Goal: Task Accomplishment & Management: Use online tool/utility

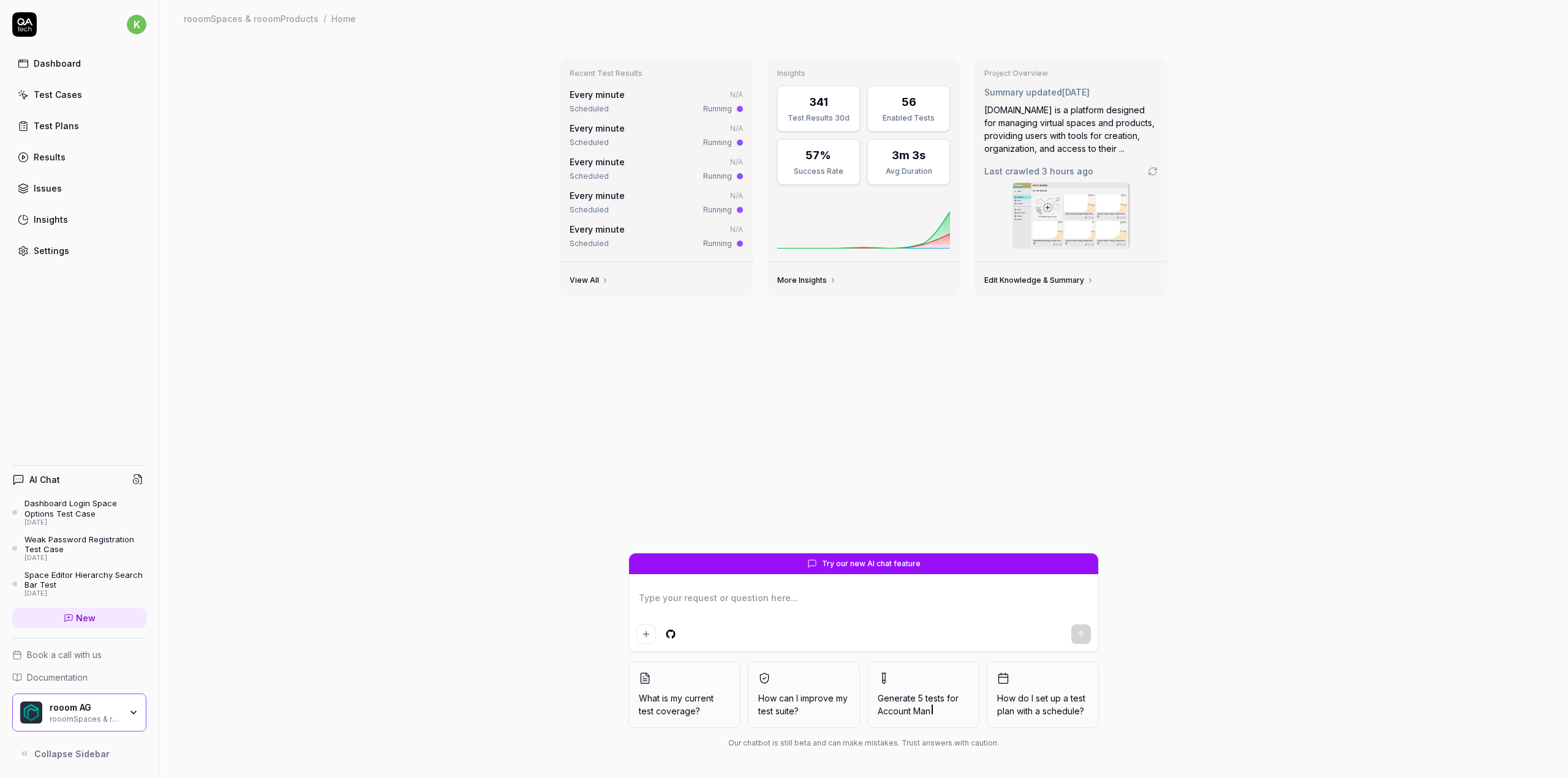
click at [94, 94] on link "Test Cases" at bounding box center [79, 94] width 134 height 24
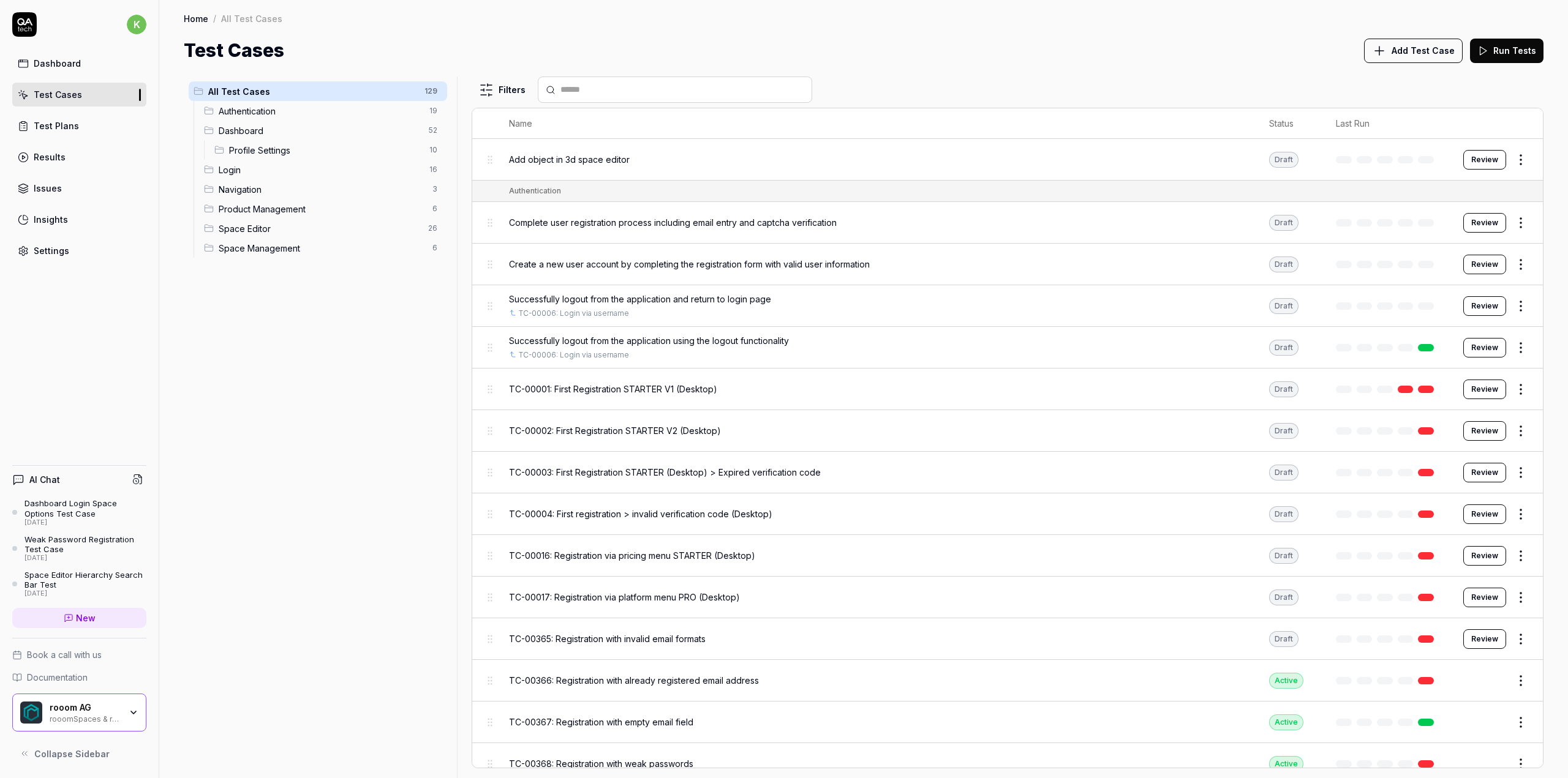
click at [674, 468] on span "TC-00003: First Registration STARTER (Desktop) > Expired verification code" at bounding box center [665, 473] width 312 height 13
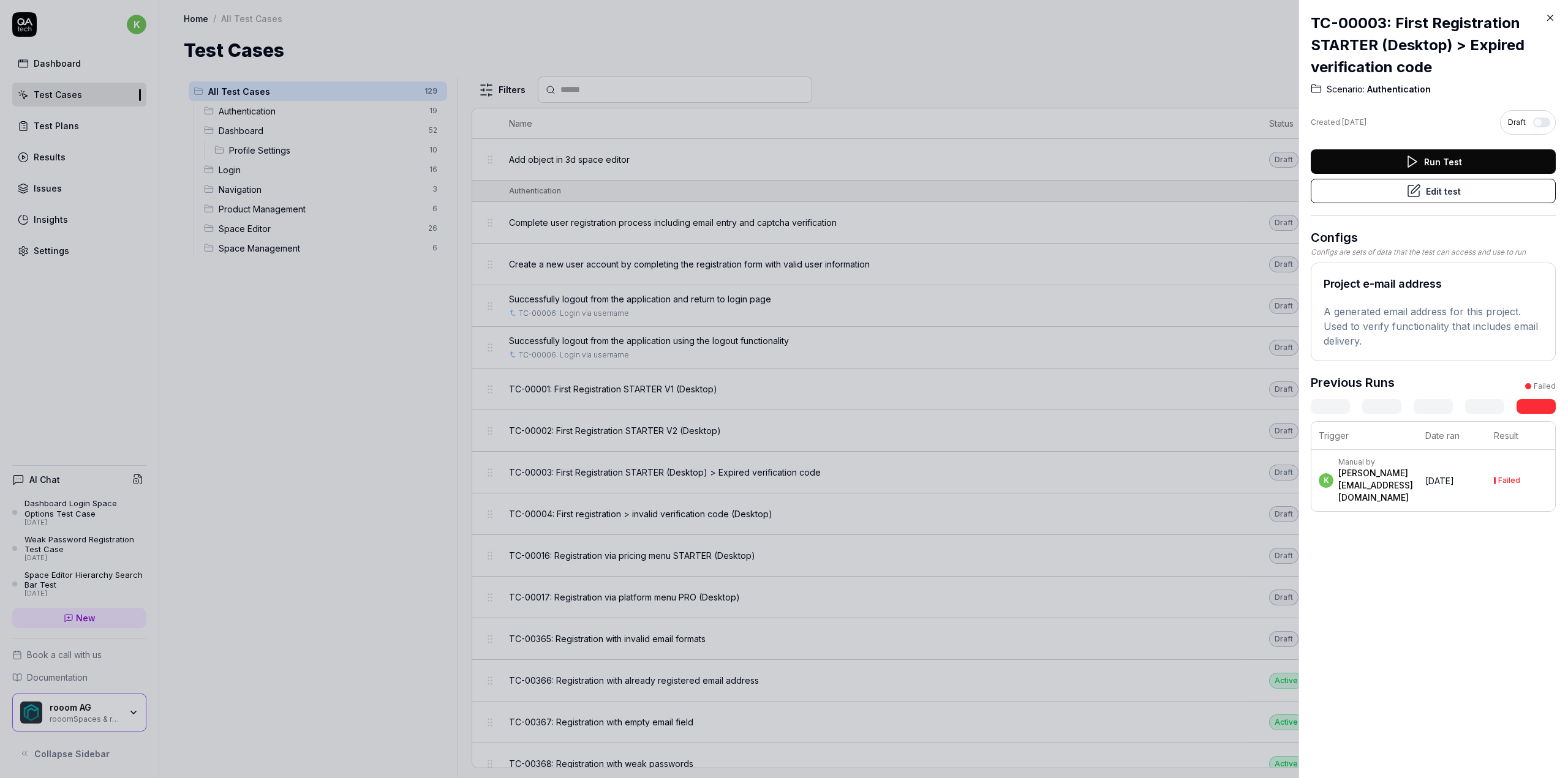
click at [1431, 201] on button "Edit test" at bounding box center [1433, 191] width 245 height 25
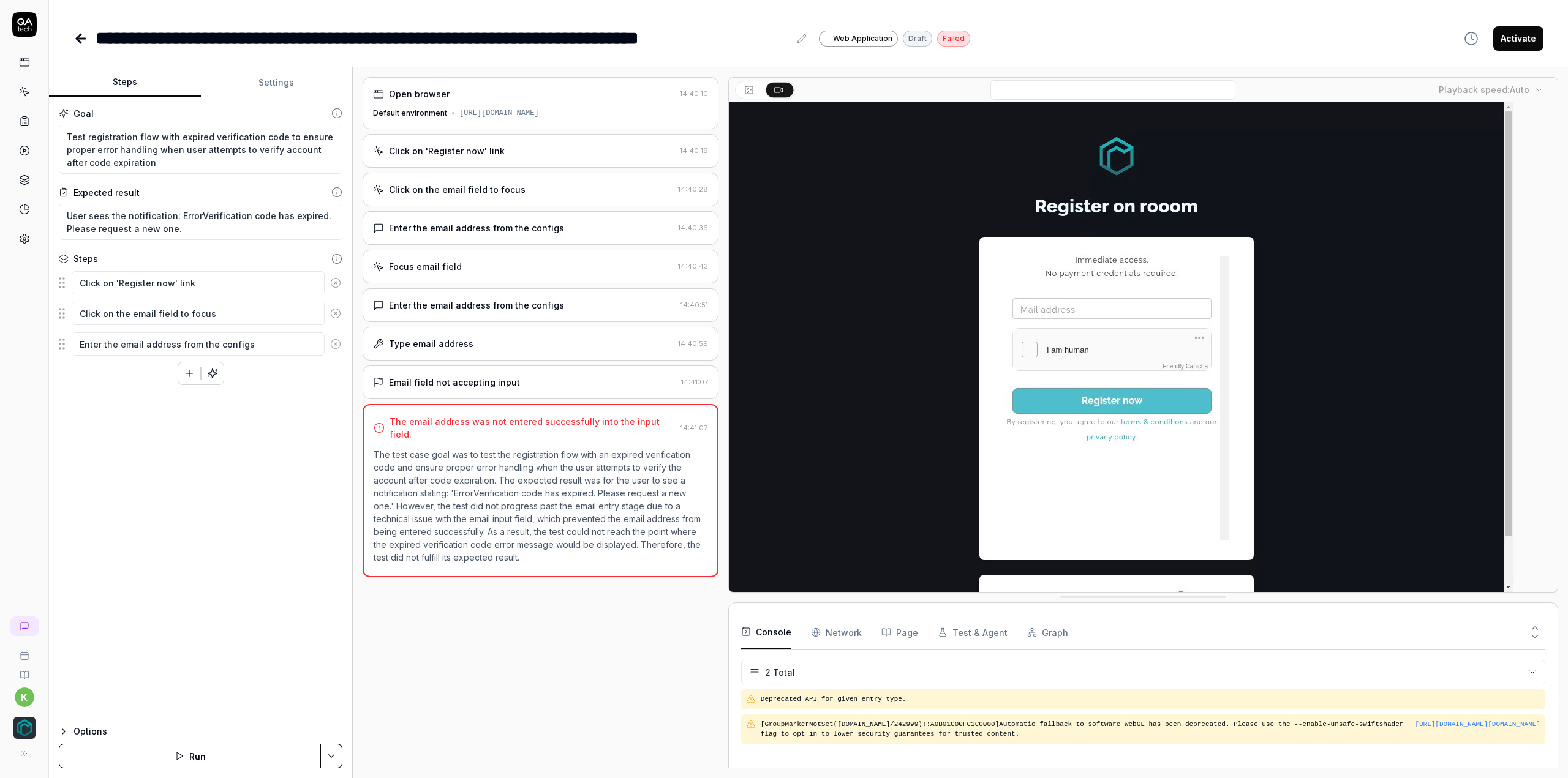
click at [82, 41] on icon at bounding box center [81, 38] width 14 height 14
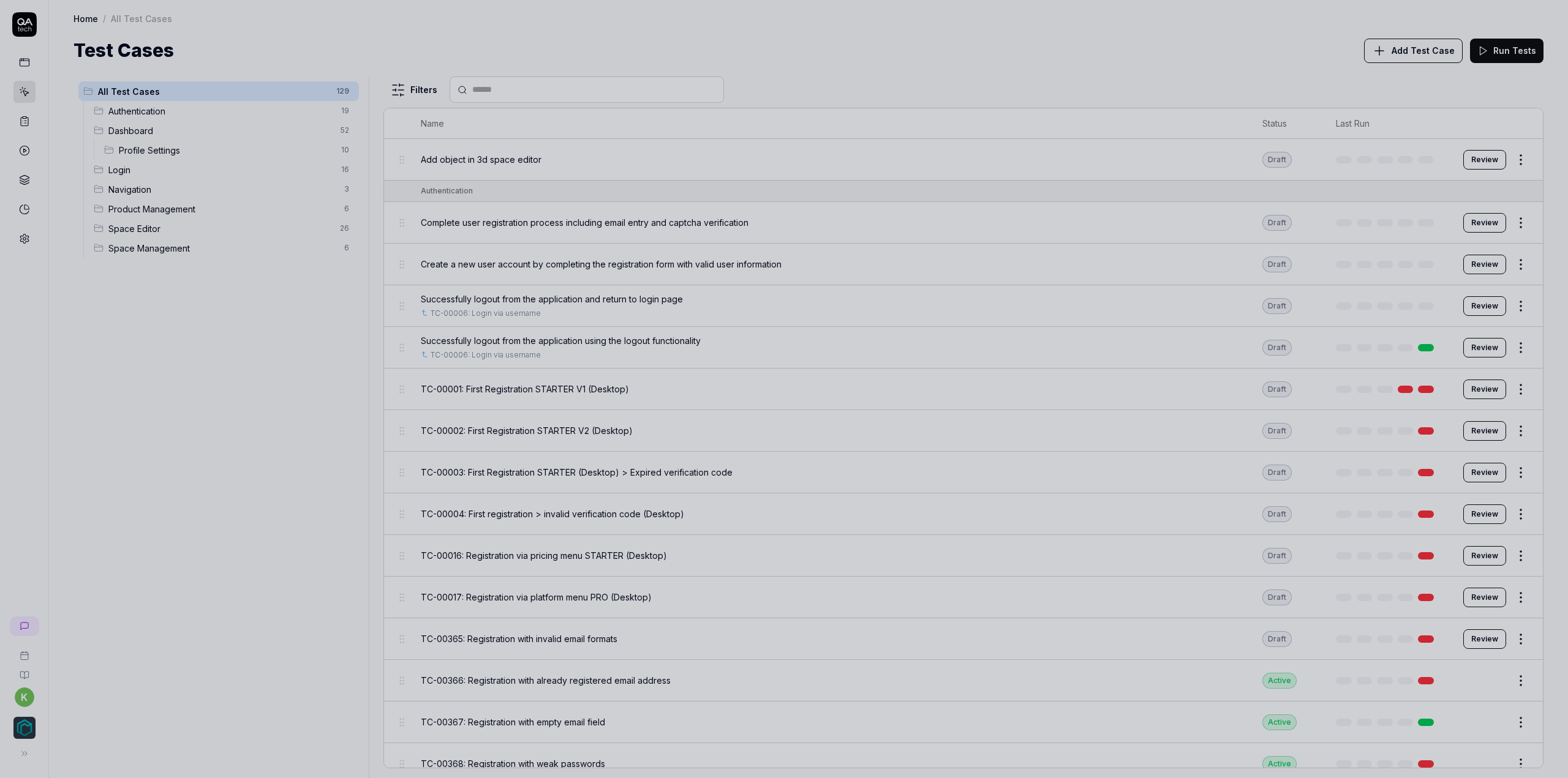
click at [343, 364] on div at bounding box center [784, 389] width 1568 height 778
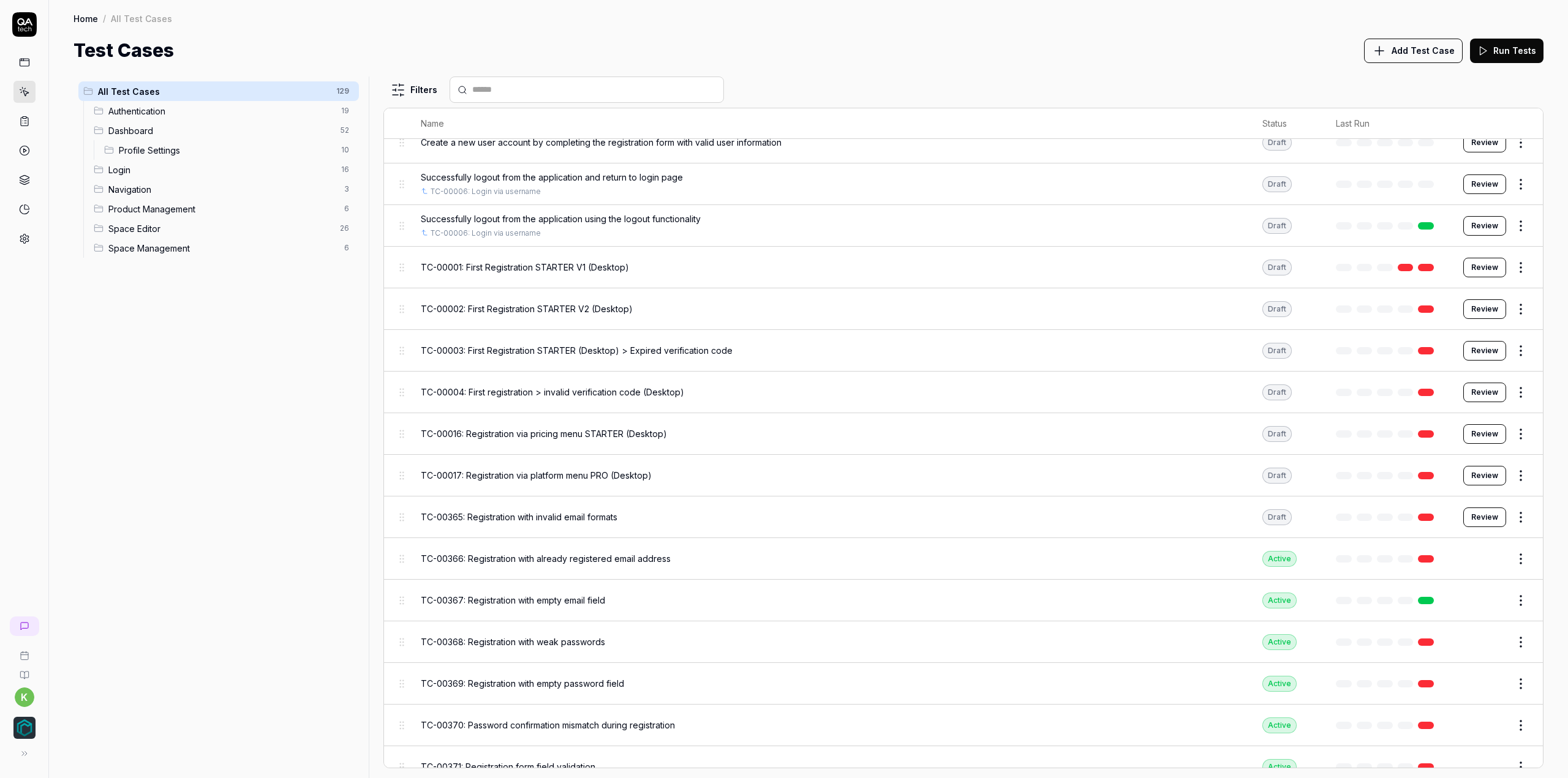
scroll to position [122, 0]
click at [541, 269] on span "TC-00001: First Registration STARTER V1 (Desktop)" at bounding box center [525, 267] width 208 height 13
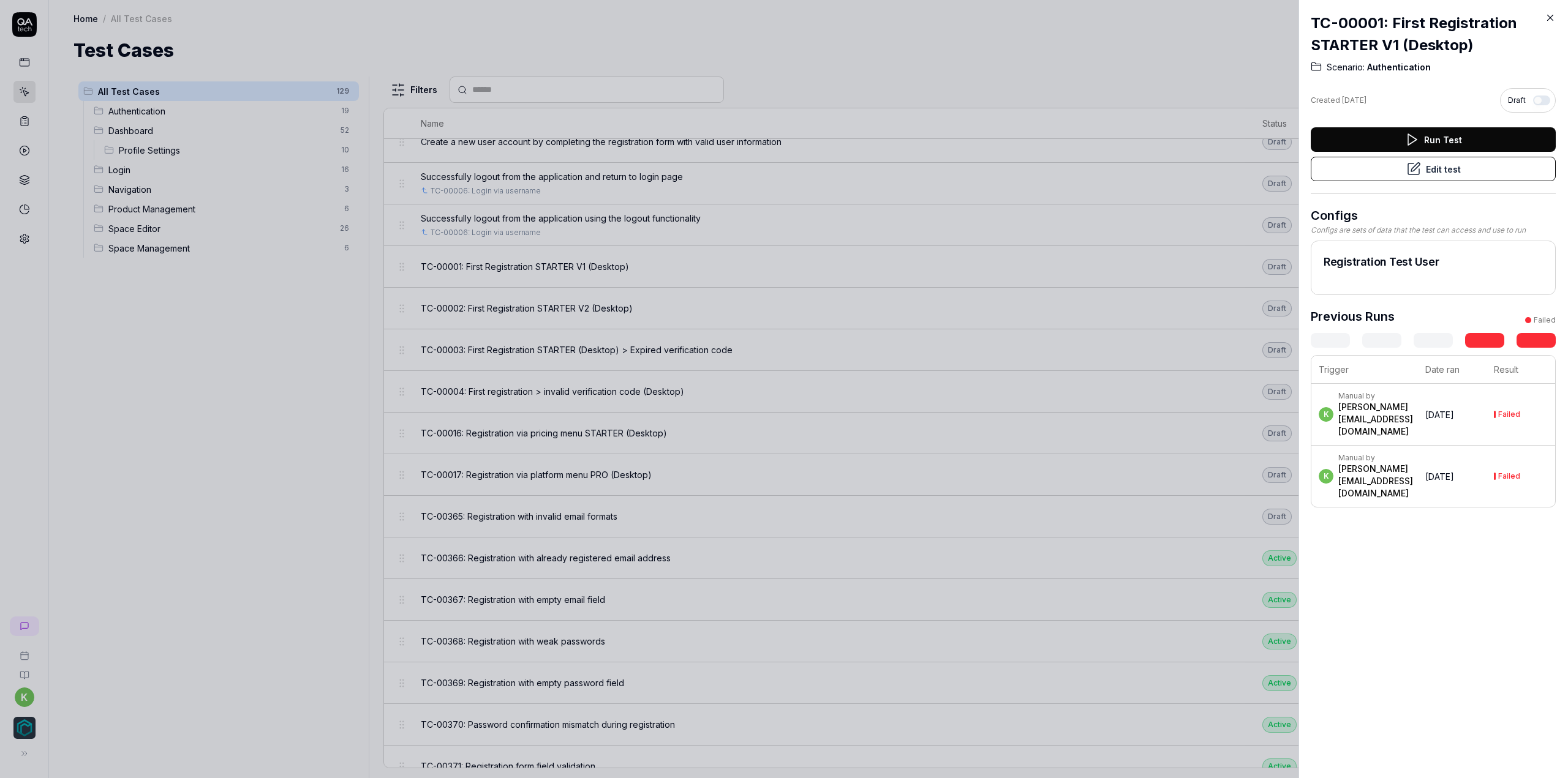
click at [1415, 173] on icon at bounding box center [1413, 169] width 11 height 11
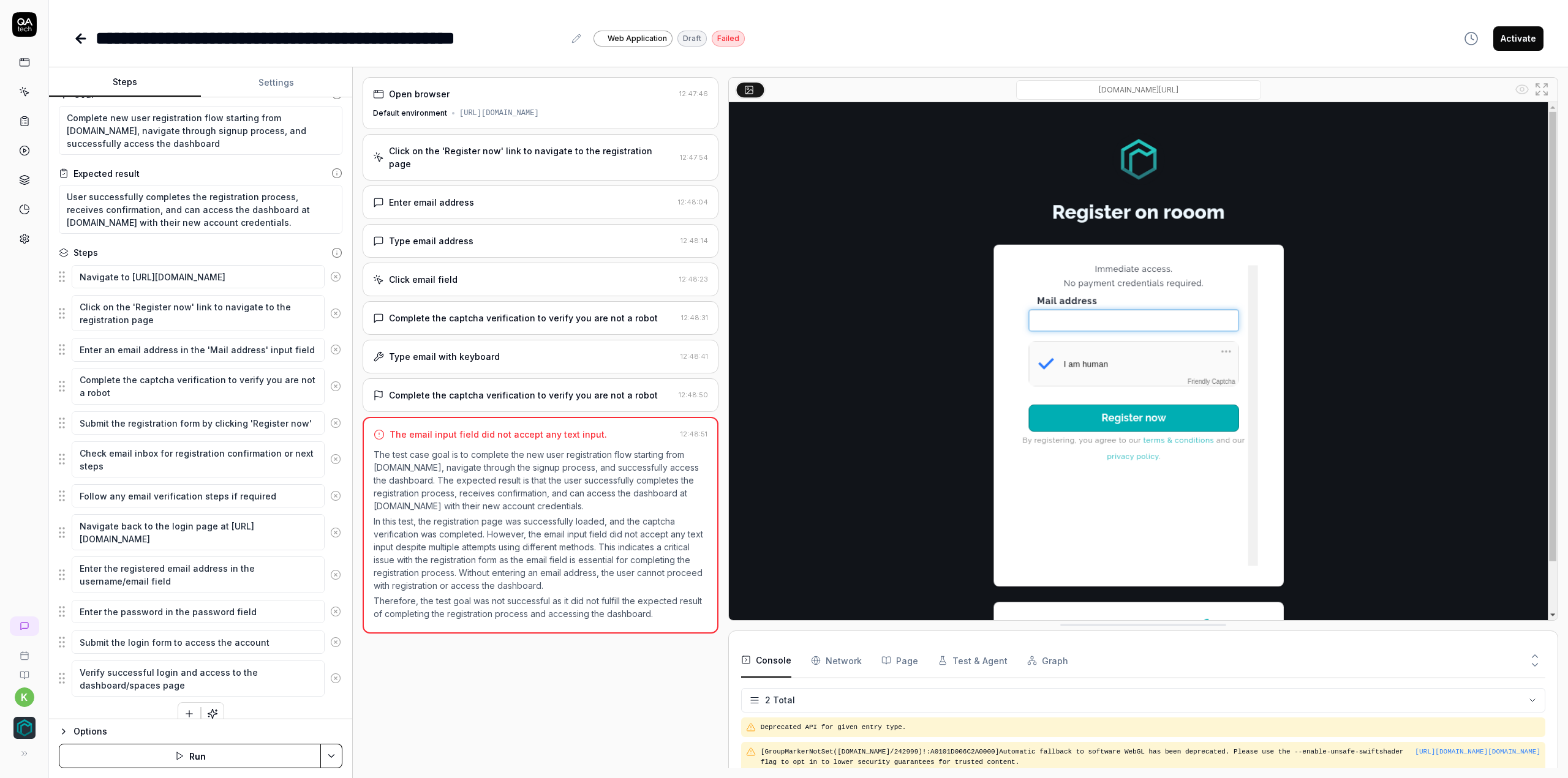
scroll to position [30, 0]
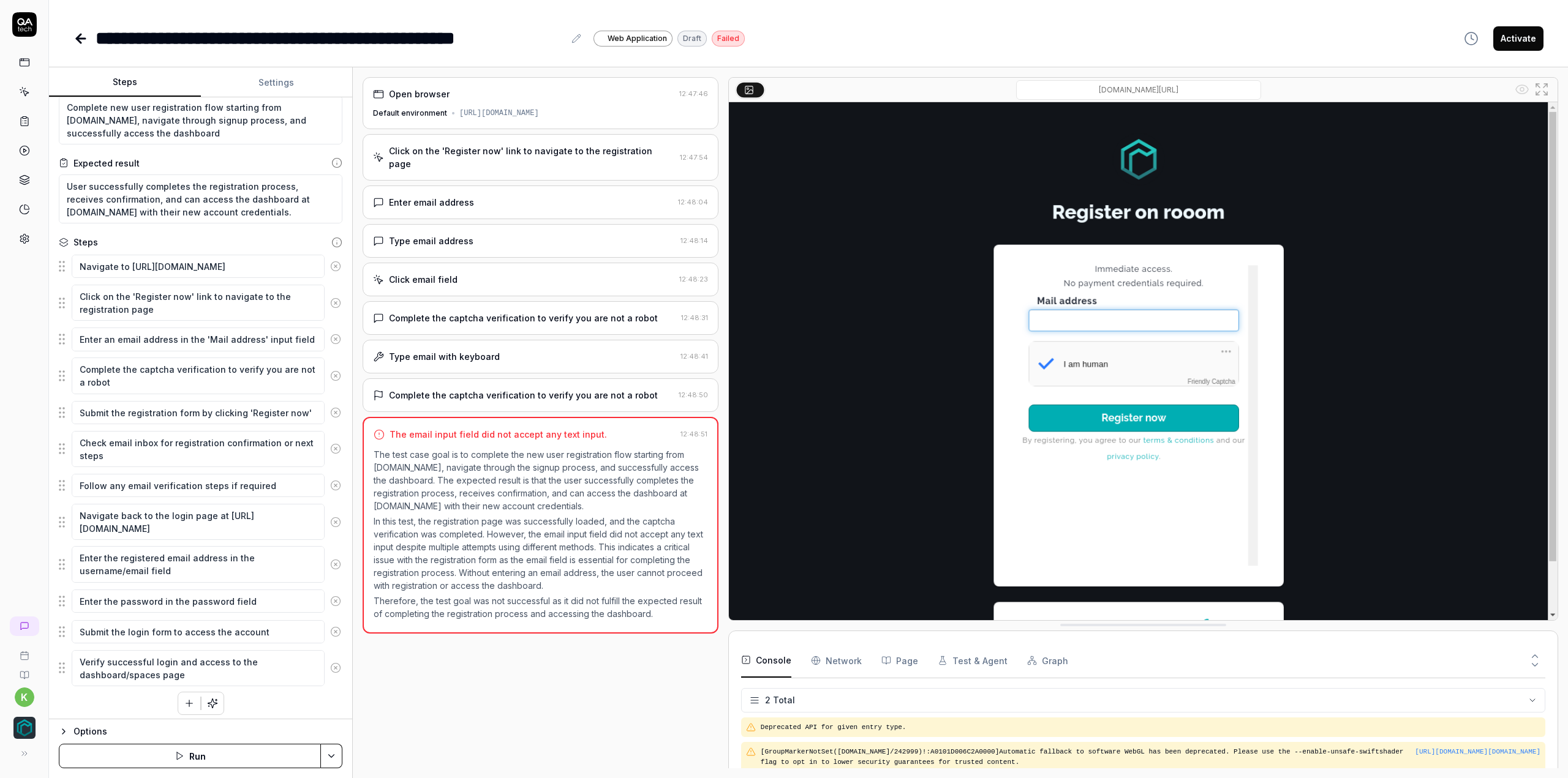
click at [80, 38] on icon at bounding box center [81, 38] width 9 height 0
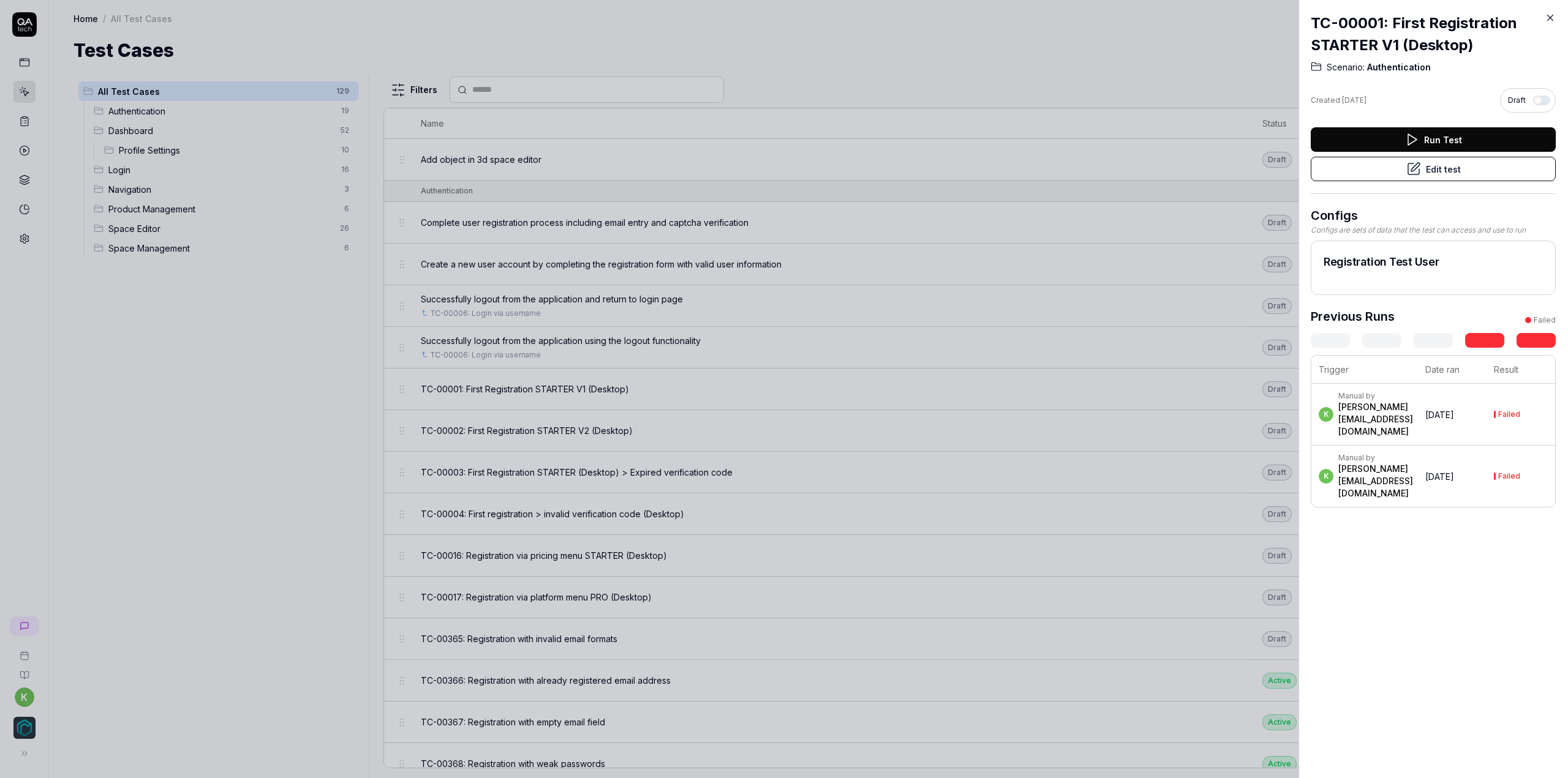
click at [249, 421] on div at bounding box center [784, 389] width 1568 height 778
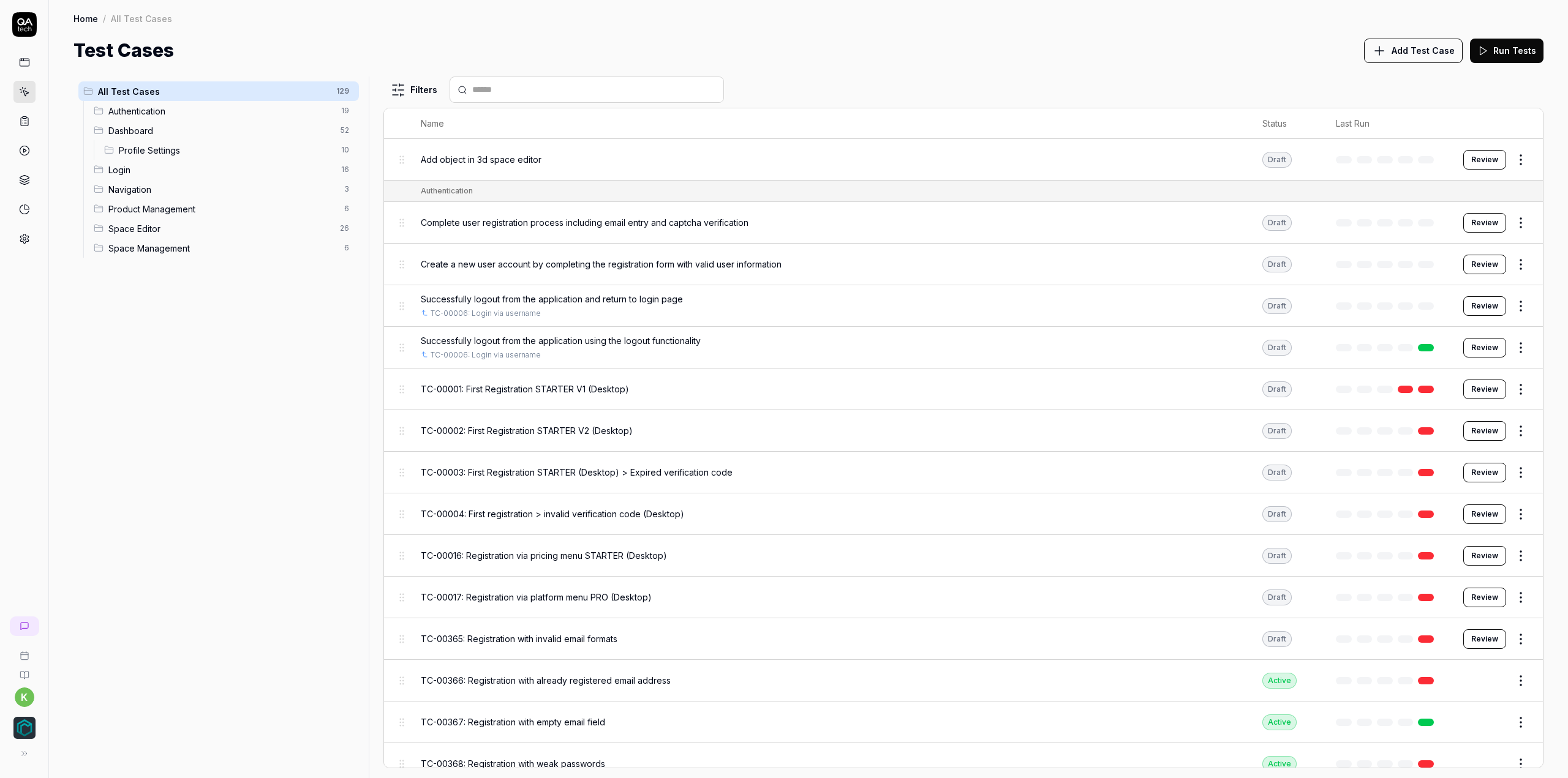
click at [587, 387] on span "TC-00001: First Registration STARTER V1 (Desktop)" at bounding box center [525, 389] width 208 height 13
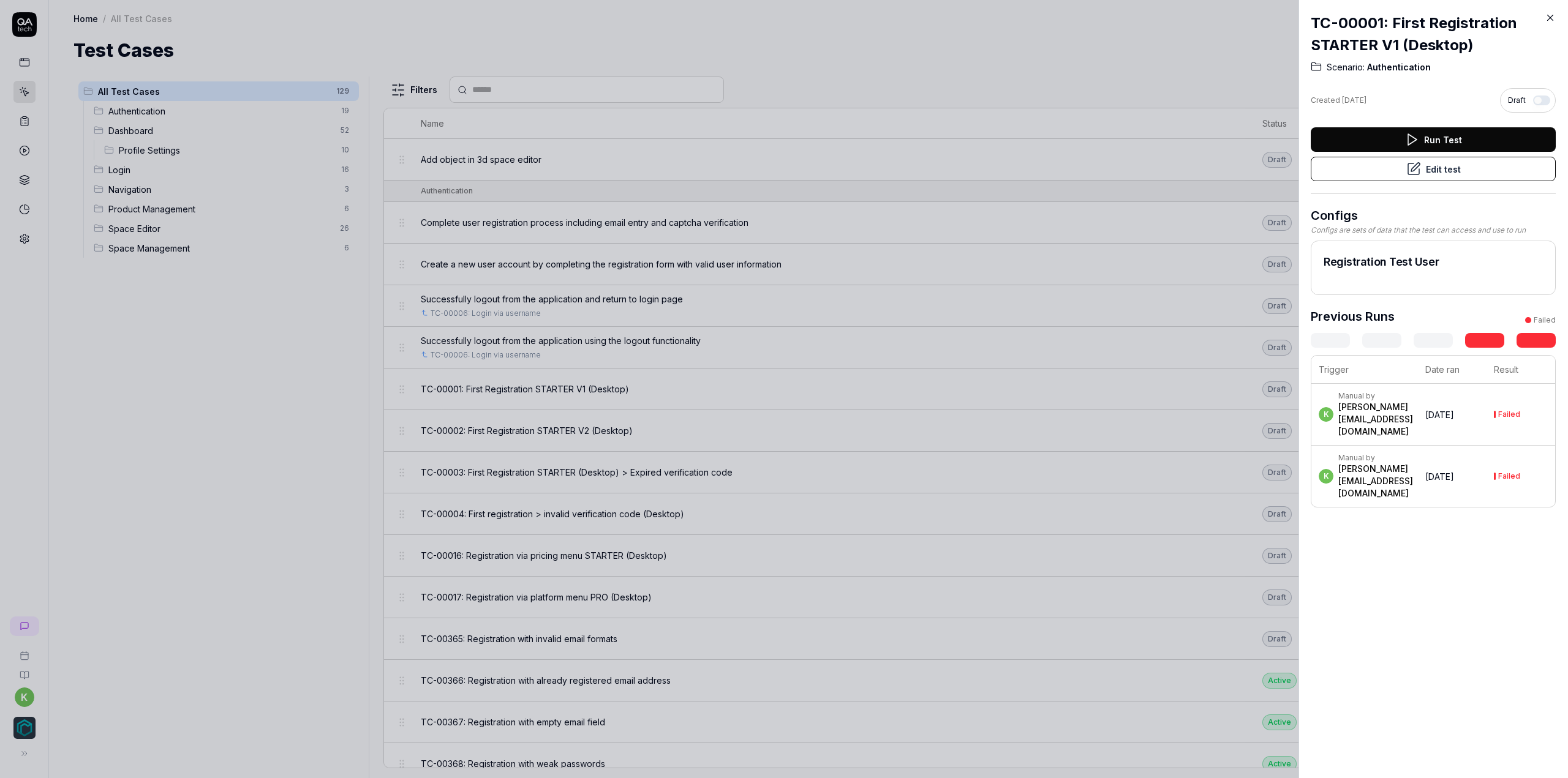
click at [1447, 182] on div "Run Test Edit test" at bounding box center [1433, 161] width 245 height 67
click at [1443, 173] on button "Edit test" at bounding box center [1433, 169] width 245 height 25
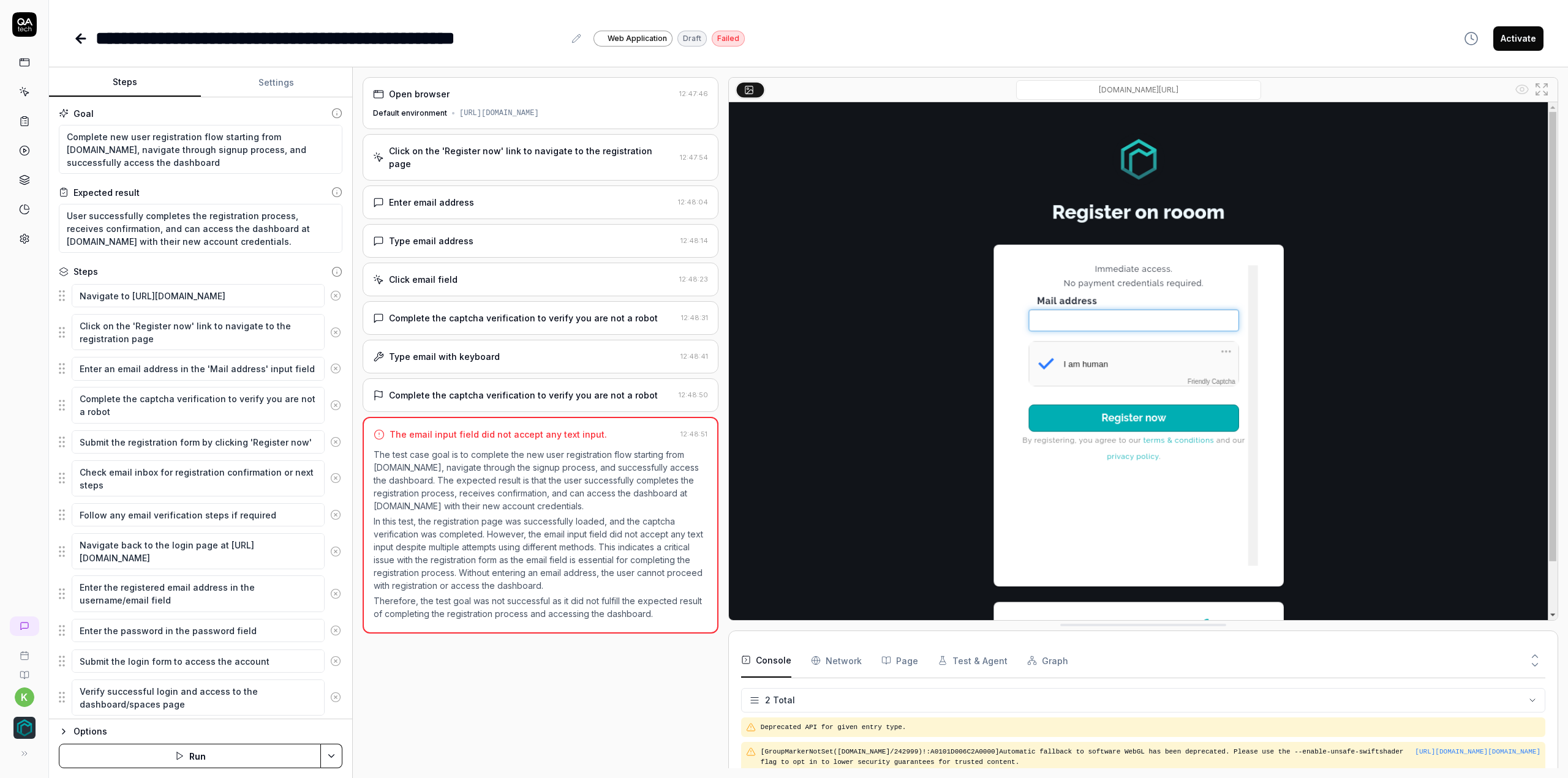
click at [28, 30] on icon at bounding box center [25, 25] width 25 height 25
click at [17, 59] on link at bounding box center [25, 62] width 22 height 22
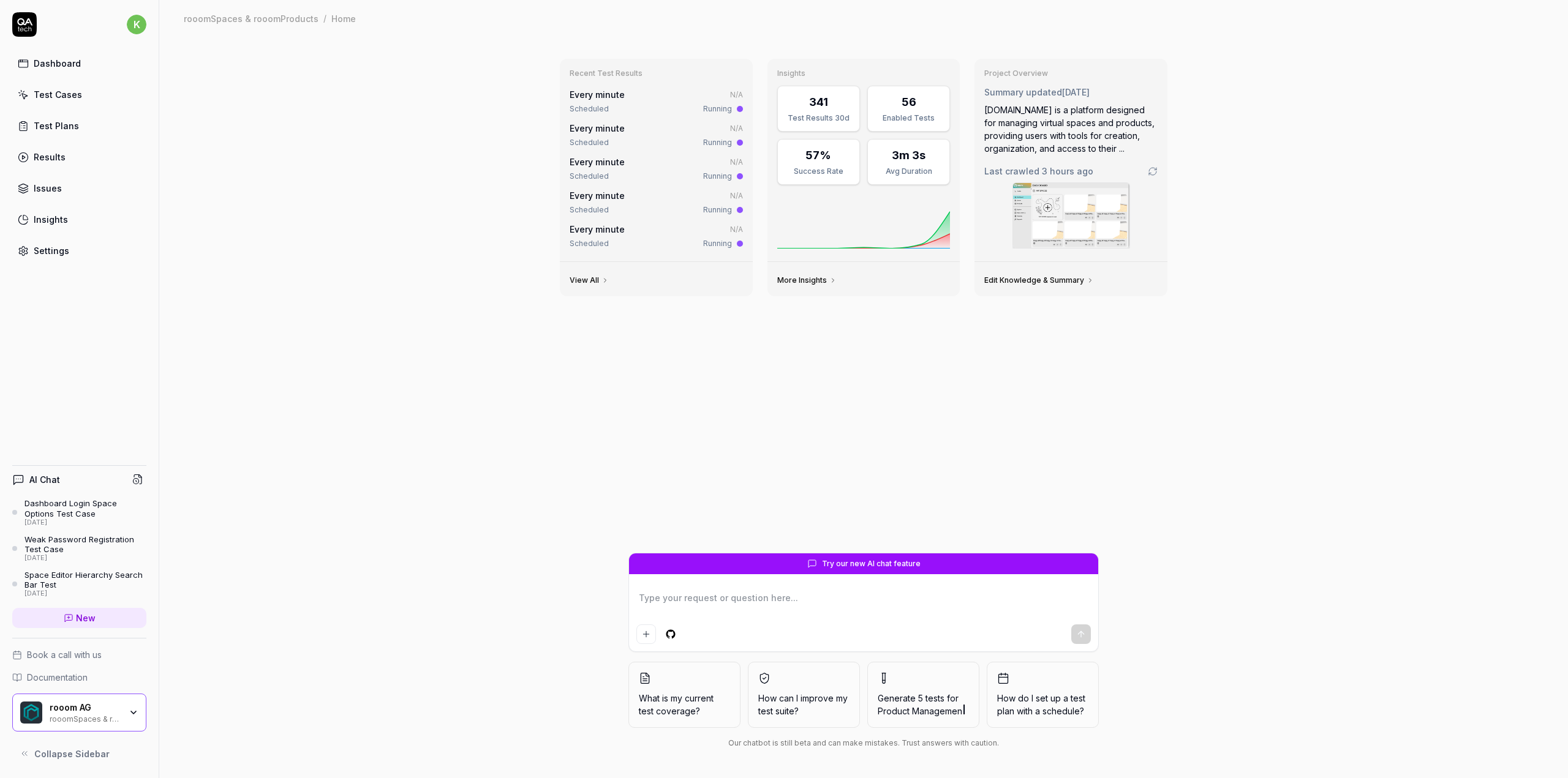
click at [673, 638] on html "k Dashboard Test Cases Test Plans Results Issues Insights Settings AI Chat Dash…" at bounding box center [784, 389] width 1568 height 778
click at [557, 614] on html "k Dashboard Test Cases Test Plans Results Issues Insights Settings AI Chat Dash…" at bounding box center [784, 389] width 1568 height 778
type textarea "*"
click at [30, 124] on link "Test Plans" at bounding box center [79, 125] width 134 height 24
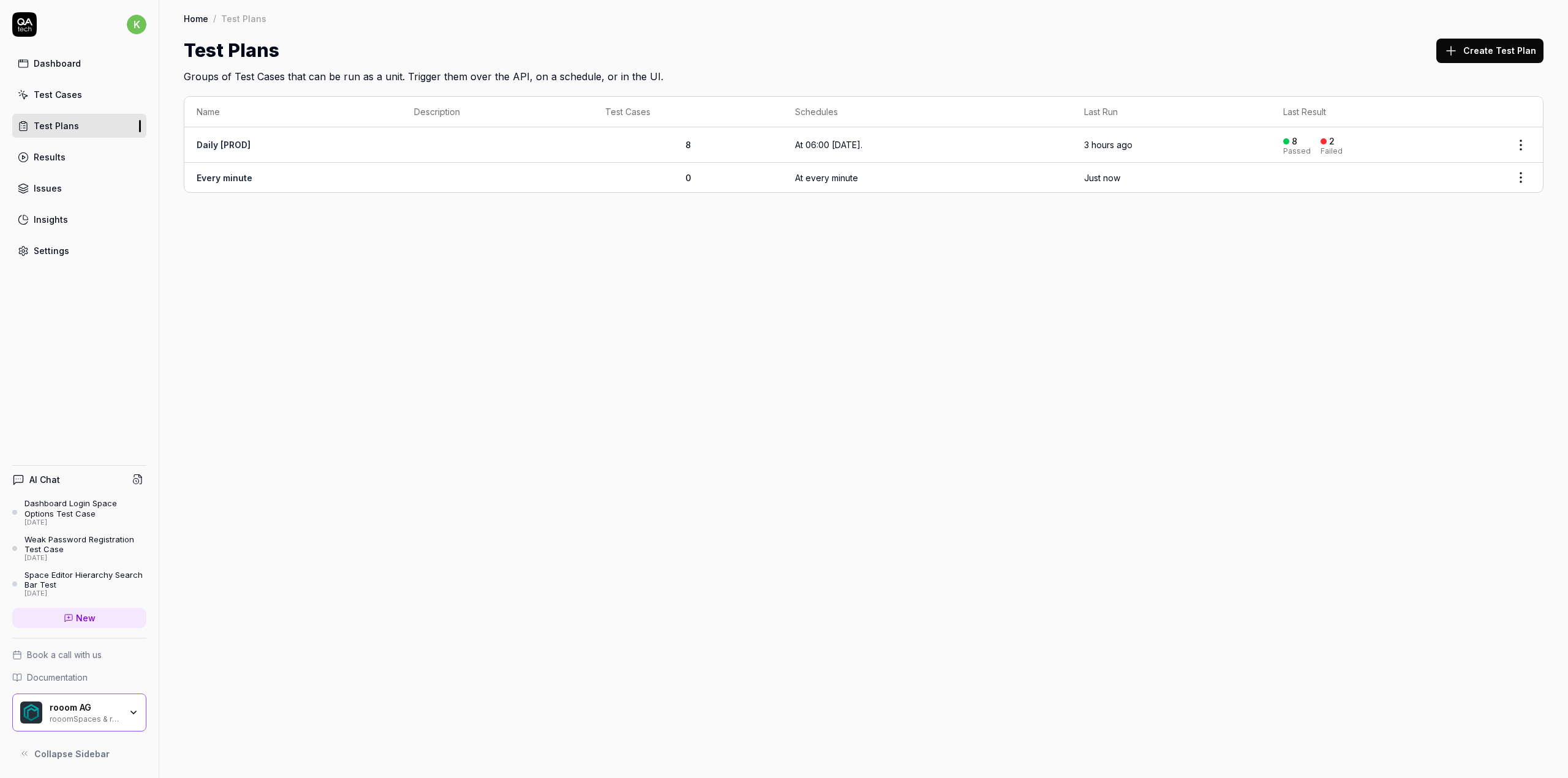
click at [44, 89] on div "Test Cases" at bounding box center [58, 95] width 49 height 13
